Goal: Transaction & Acquisition: Purchase product/service

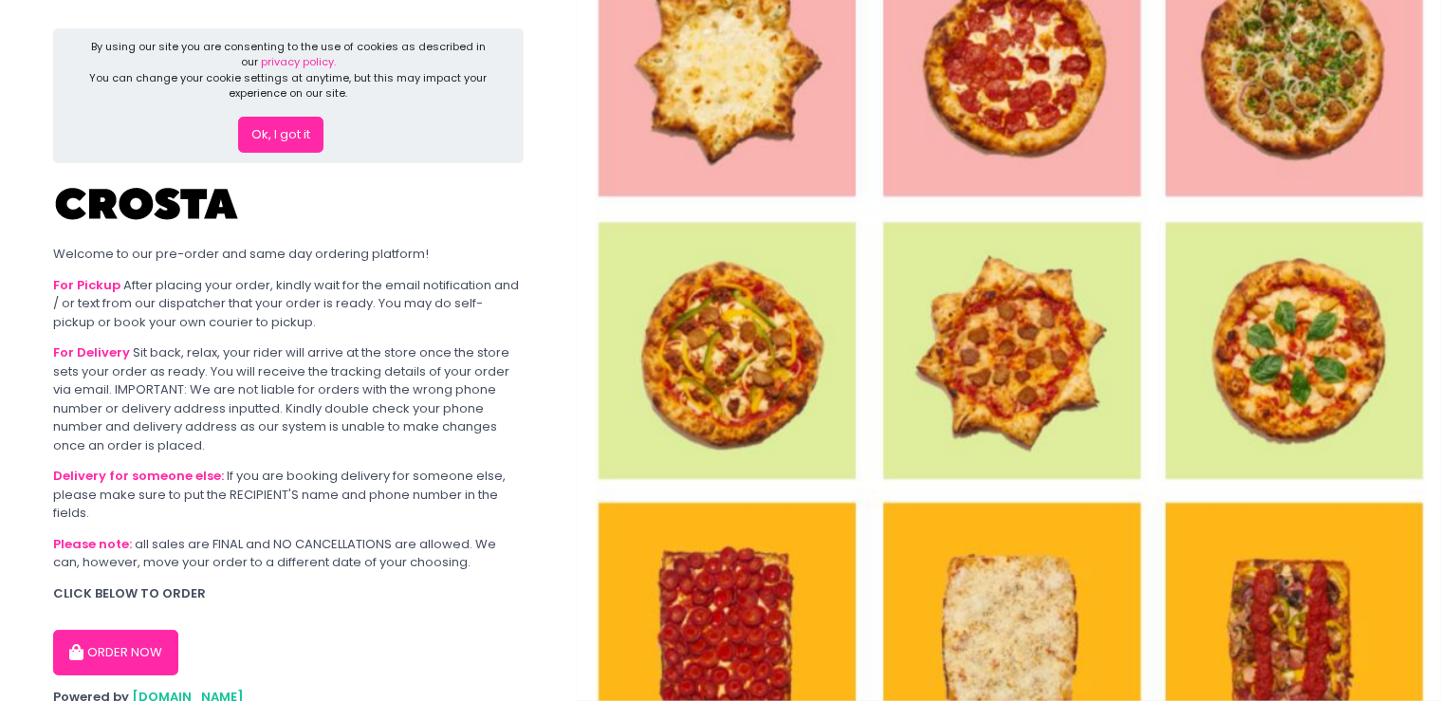
click at [133, 649] on button "ORDER NOW" at bounding box center [115, 653] width 125 height 46
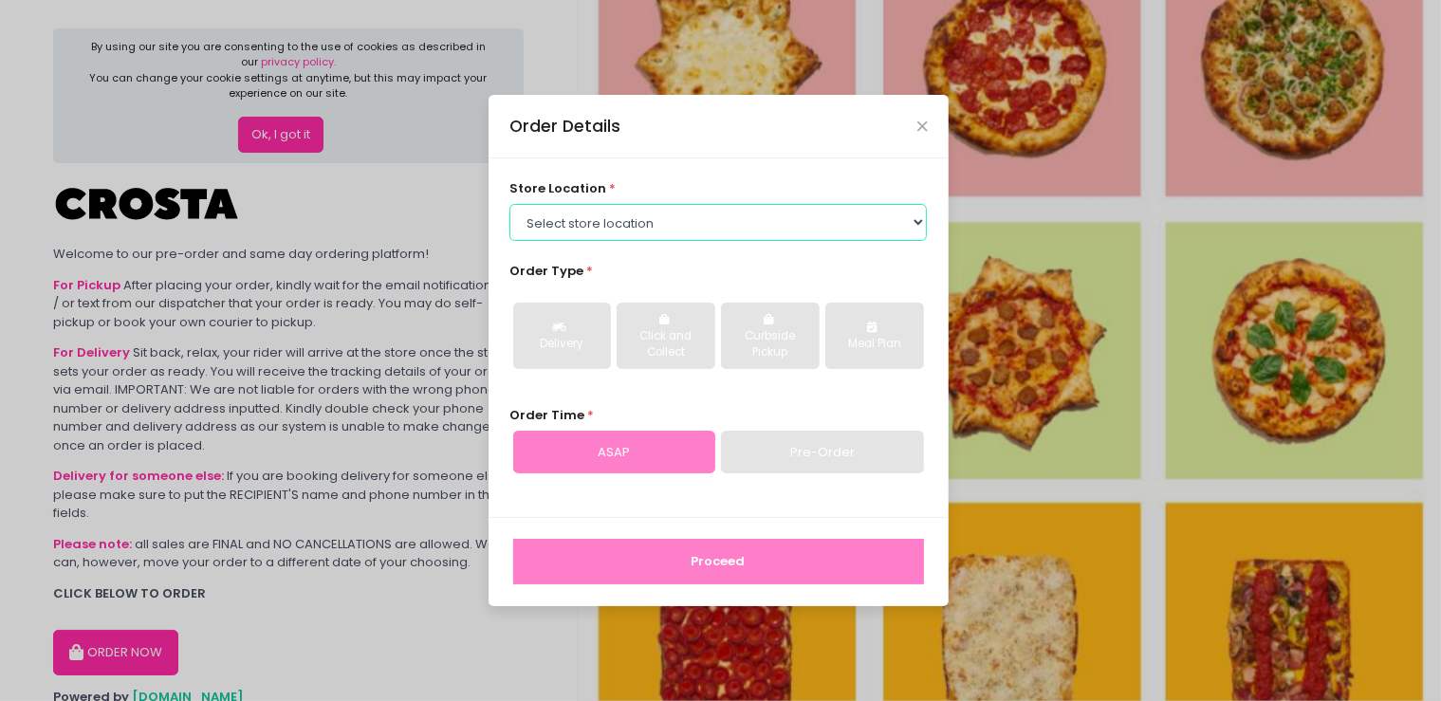
click at [509, 204] on select "Select store location [PERSON_NAME] Pizza - [PERSON_NAME] Pizza - [GEOGRAPHIC_D…" at bounding box center [717, 222] width 417 height 36
click option "[PERSON_NAME] Pizza - [GEOGRAPHIC_DATA][PERSON_NAME]" at bounding box center [0, 0] width 0 height 0
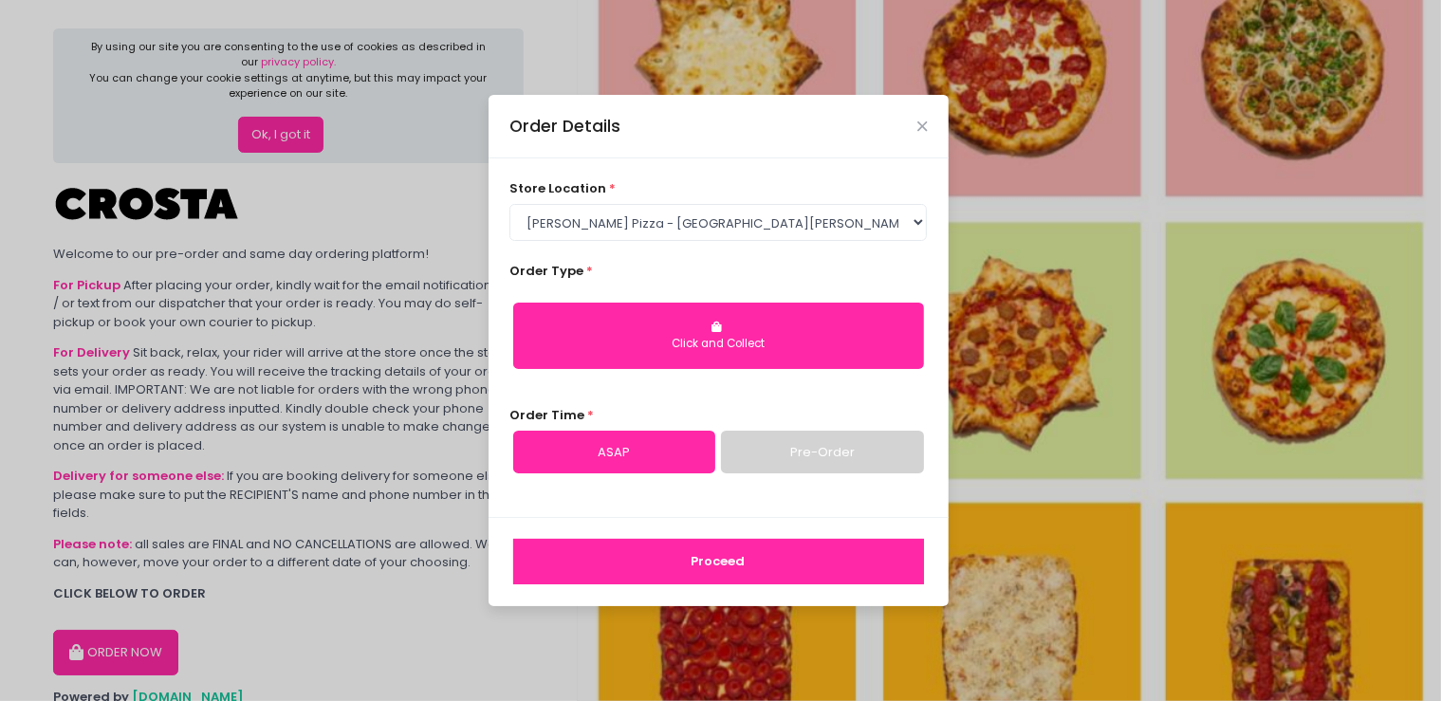
click at [659, 341] on div "Click and Collect" at bounding box center [718, 344] width 384 height 17
click at [509, 204] on select "Select store location [PERSON_NAME] Pizza - [PERSON_NAME] Pizza - [GEOGRAPHIC_D…" at bounding box center [717, 222] width 417 height 36
click option "[PERSON_NAME] Pizza - [GEOGRAPHIC_DATA][PERSON_NAME]" at bounding box center [0, 0] width 0 height 0
click at [689, 333] on button "Click and Collect" at bounding box center [718, 336] width 411 height 66
click at [894, 270] on div "Order Type * Click and Collect" at bounding box center [717, 323] width 417 height 122
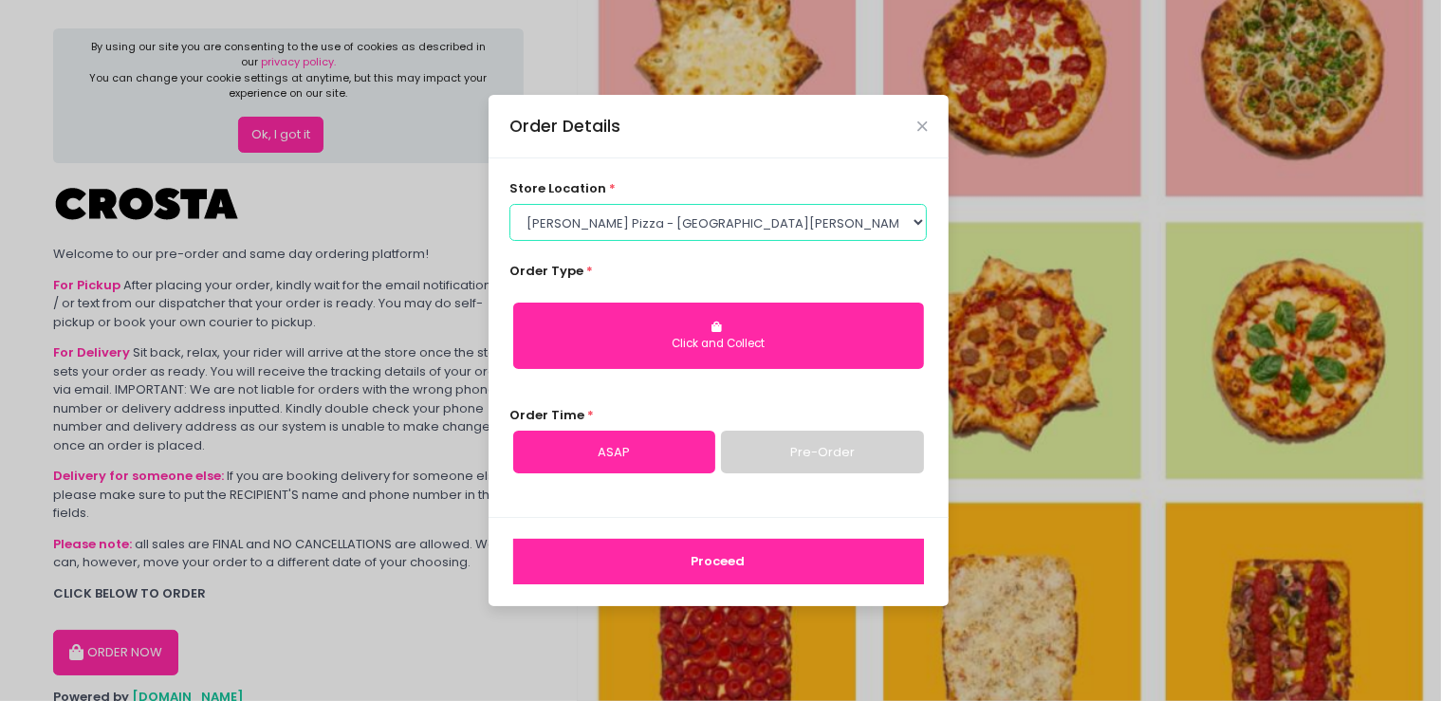
click at [509, 204] on select "Select store location [PERSON_NAME] Pizza - [PERSON_NAME] Pizza - [GEOGRAPHIC_D…" at bounding box center [717, 222] width 417 height 36
click option "[PERSON_NAME] Pizza - [PERSON_NAME]" at bounding box center [0, 0] width 0 height 0
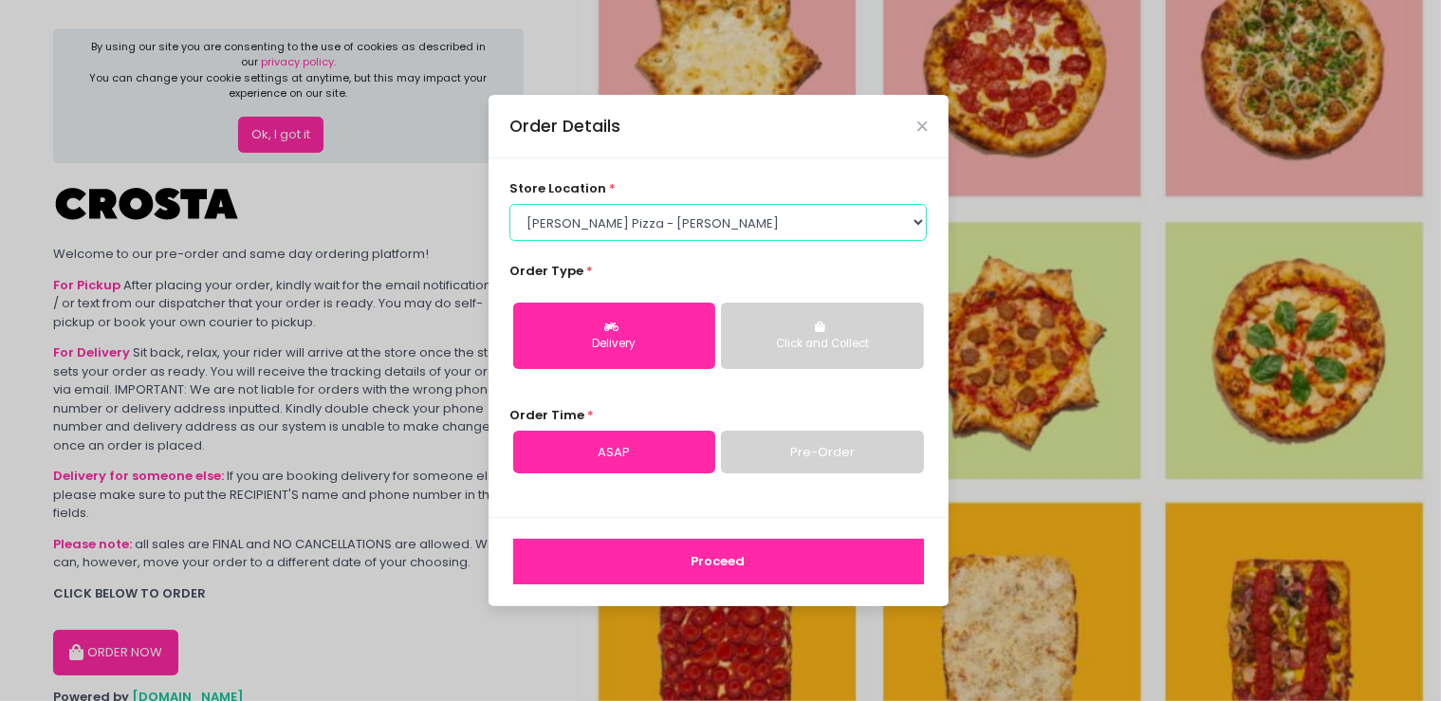
click at [509, 204] on select "Select store location [PERSON_NAME] Pizza - [PERSON_NAME] Pizza - [GEOGRAPHIC_D…" at bounding box center [717, 222] width 417 height 36
click option "[PERSON_NAME] Pizza - [GEOGRAPHIC_DATA][PERSON_NAME]" at bounding box center [0, 0] width 0 height 0
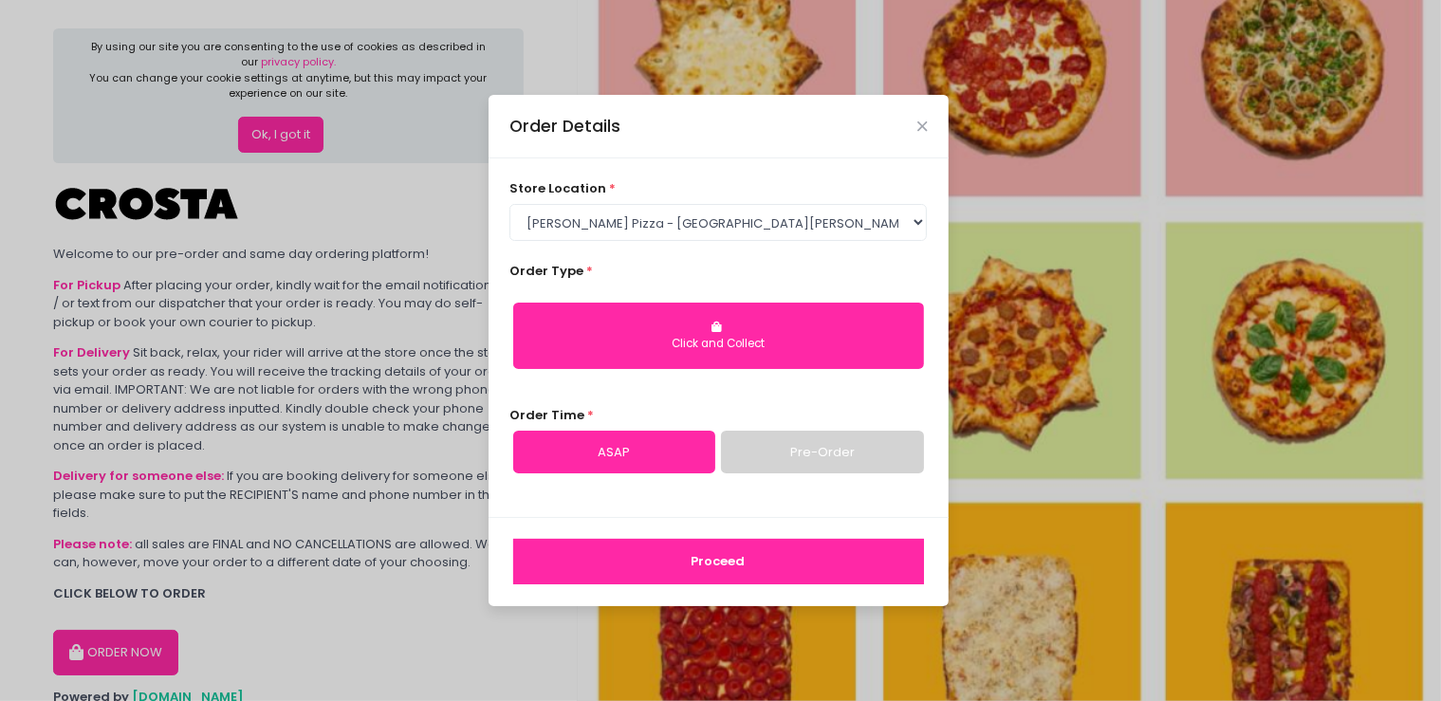
click at [623, 347] on div "Click and Collect" at bounding box center [718, 344] width 384 height 17
click at [681, 434] on link "ASAP" at bounding box center [614, 453] width 202 height 44
click at [710, 562] on button "Proceed" at bounding box center [718, 562] width 411 height 46
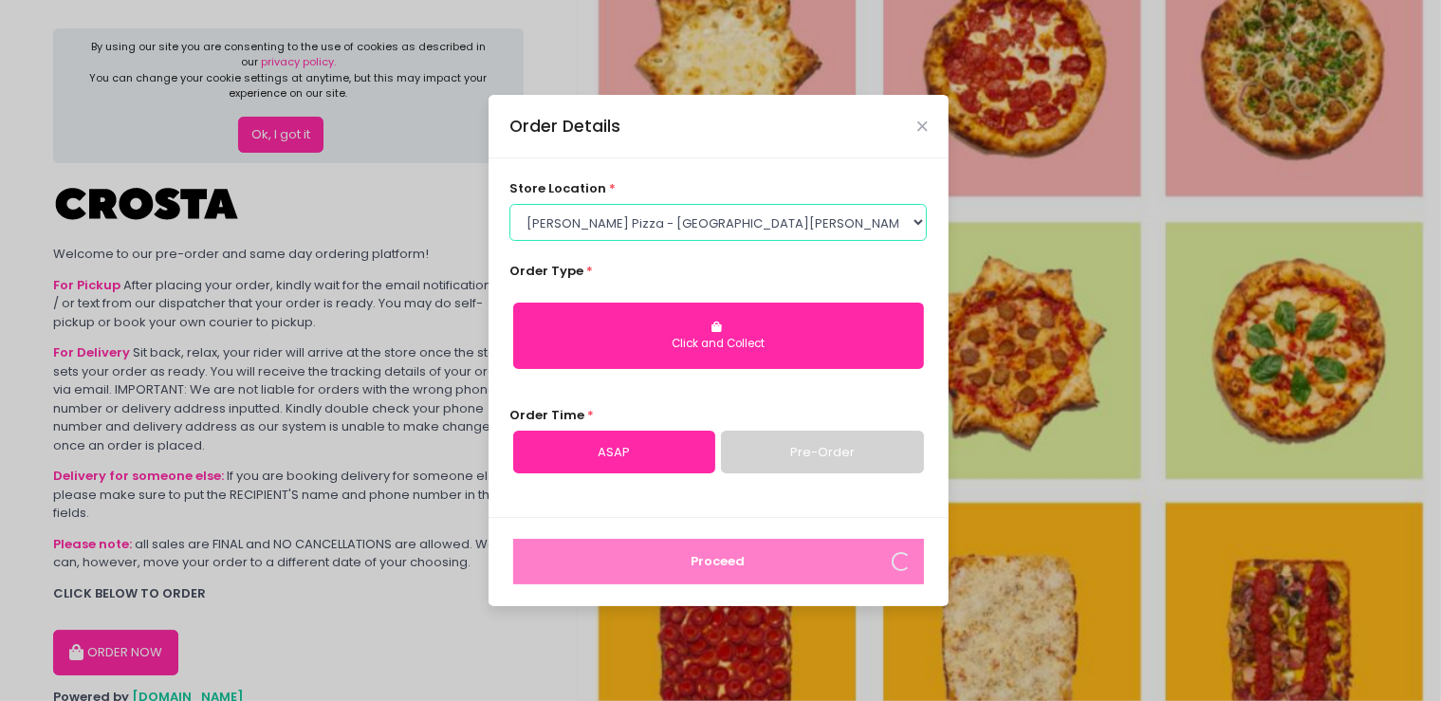
click at [509, 204] on select "Select store location [PERSON_NAME] Pizza - [PERSON_NAME] Pizza - [GEOGRAPHIC_D…" at bounding box center [717, 222] width 417 height 36
select select "5fabb2e53664a8677beaeb89"
click option "[PERSON_NAME] Pizza - [PERSON_NAME]" at bounding box center [0, 0] width 0 height 0
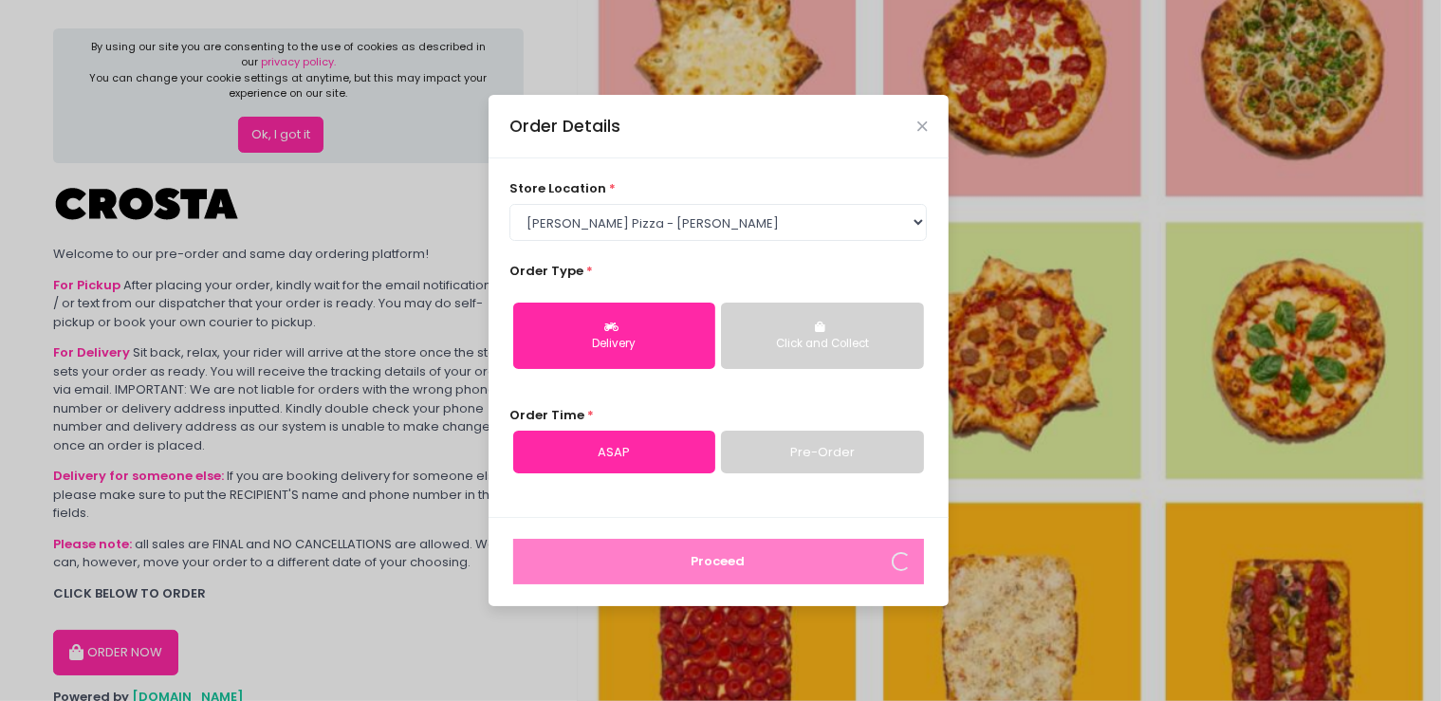
click at [636, 325] on button "Delivery" at bounding box center [614, 336] width 202 height 66
click at [634, 438] on link "ASAP" at bounding box center [614, 453] width 202 height 44
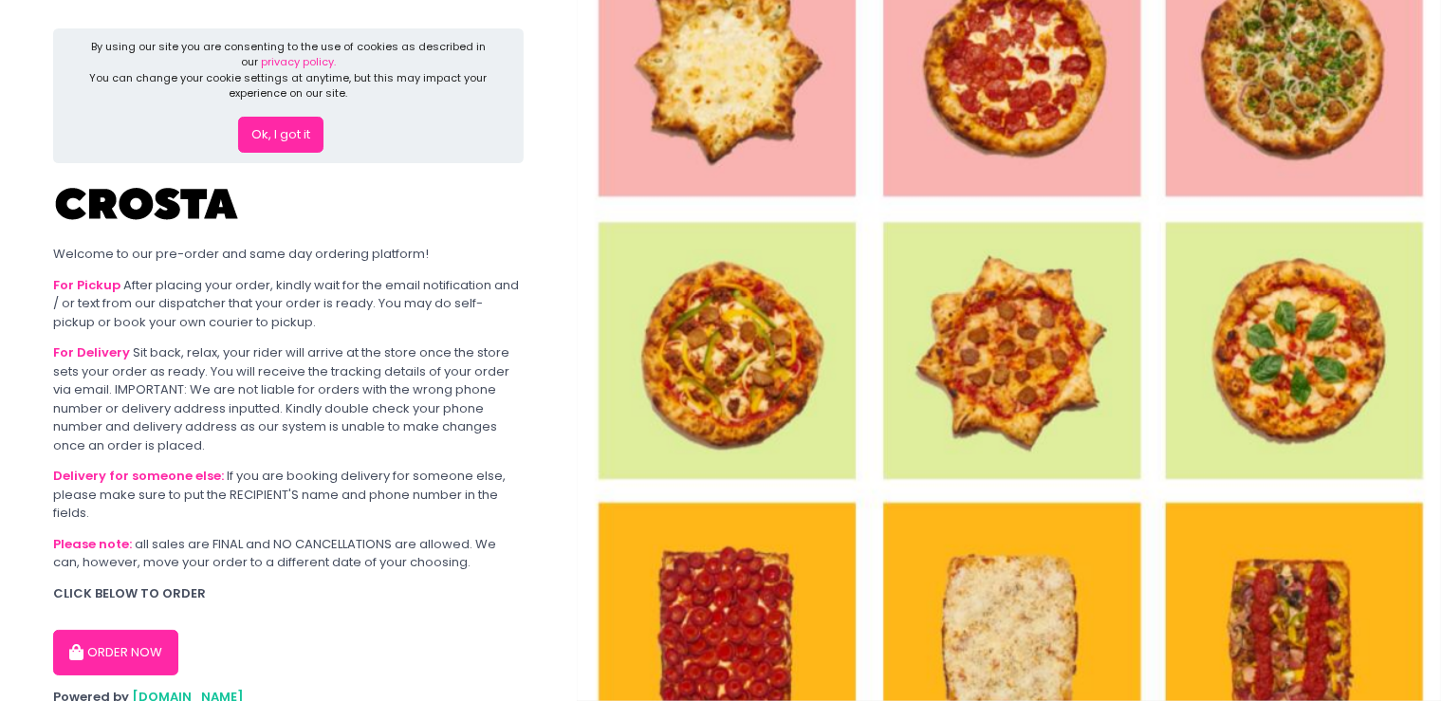
click at [114, 656] on button "ORDER NOW" at bounding box center [115, 653] width 125 height 46
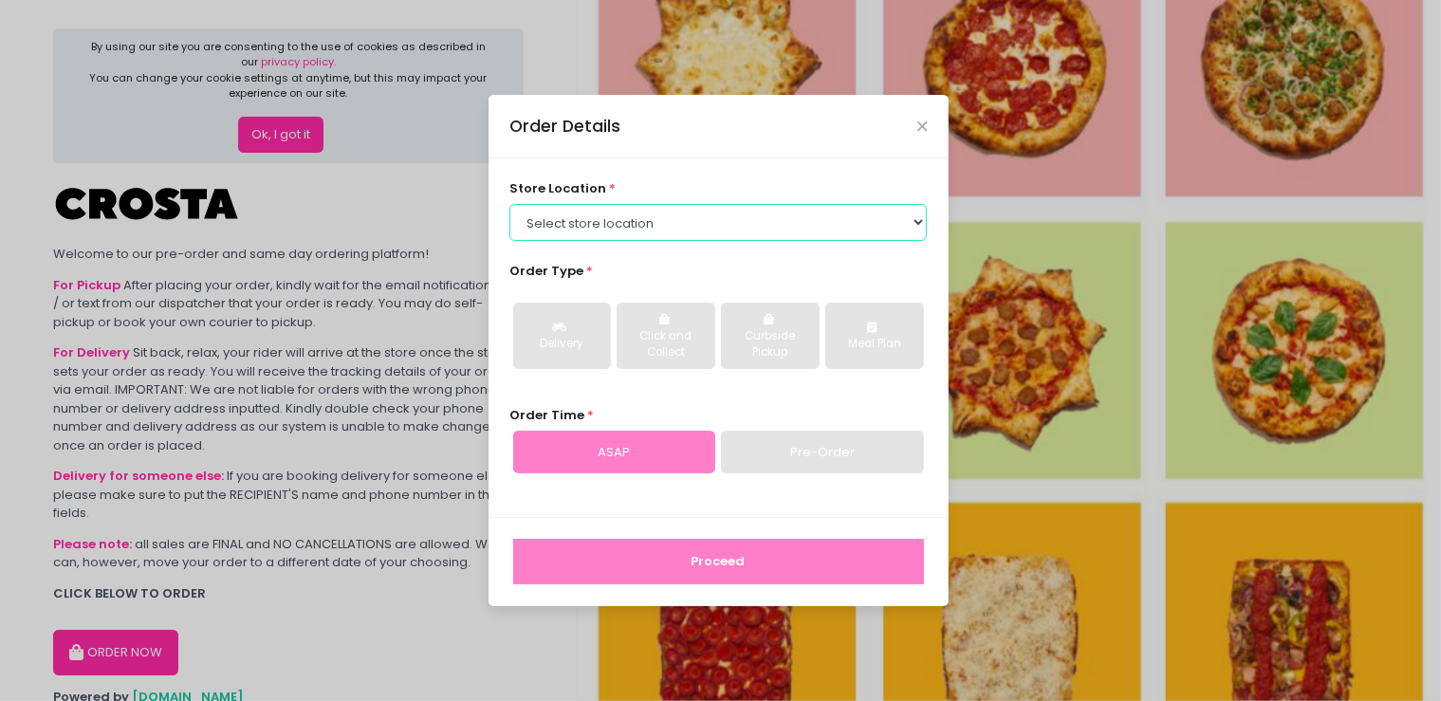
click at [509, 204] on select "Select store location [PERSON_NAME] Pizza - [PERSON_NAME] Pizza - [GEOGRAPHIC_D…" at bounding box center [717, 222] width 417 height 36
select select "5fabb2e53664a8677beaeb89"
click option "[PERSON_NAME] Pizza - [PERSON_NAME]" at bounding box center [0, 0] width 0 height 0
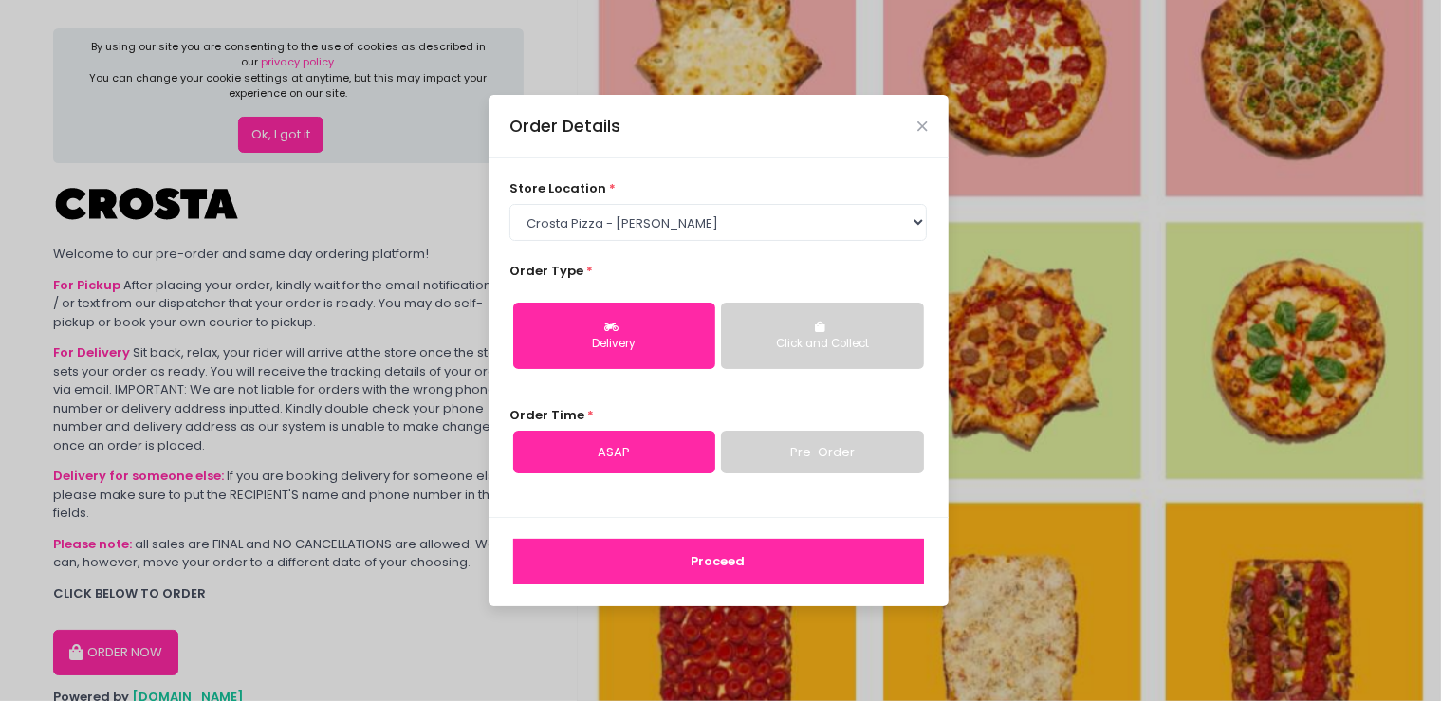
click at [609, 340] on div "Delivery" at bounding box center [613, 344] width 175 height 17
click at [626, 443] on link "ASAP" at bounding box center [614, 453] width 202 height 44
click at [645, 557] on button "Proceed" at bounding box center [718, 562] width 411 height 46
